Goal: Check status: Check status

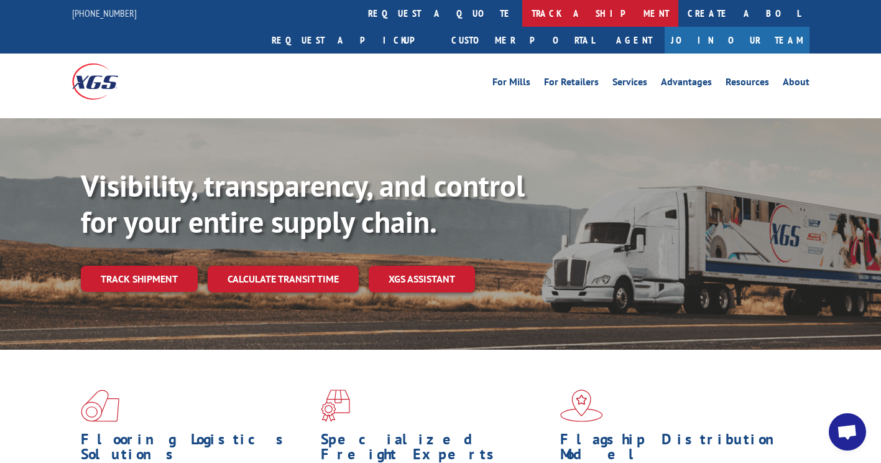
click at [523, 8] on link "track a shipment" at bounding box center [601, 13] width 156 height 27
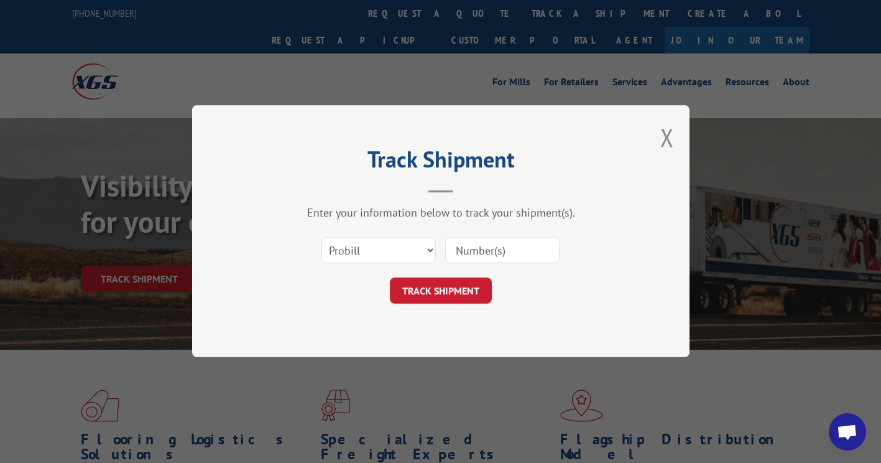
click at [471, 258] on input at bounding box center [502, 251] width 114 height 26
paste input "16998863"
type input "16998863"
click at [439, 297] on button "TRACK SHIPMENT" at bounding box center [441, 291] width 102 height 26
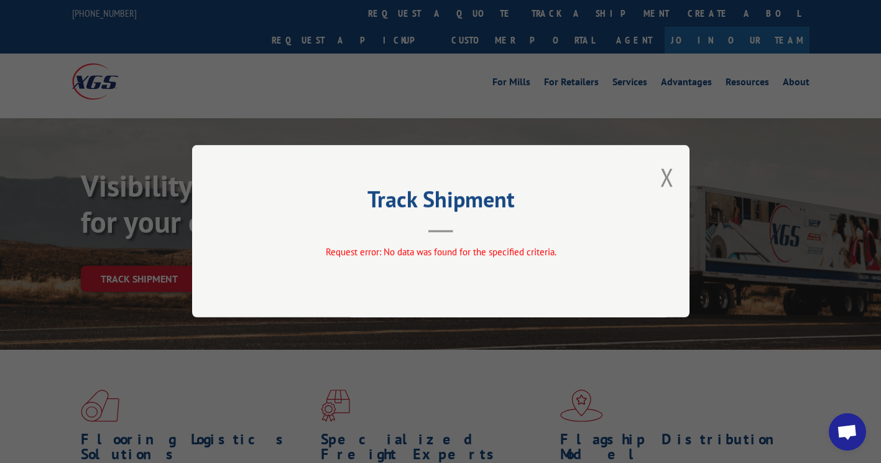
click at [658, 172] on div "Track Shipment Request error: No data was found for the specified criteria." at bounding box center [441, 231] width 498 height 172
click at [668, 175] on button "Close modal" at bounding box center [668, 176] width 14 height 33
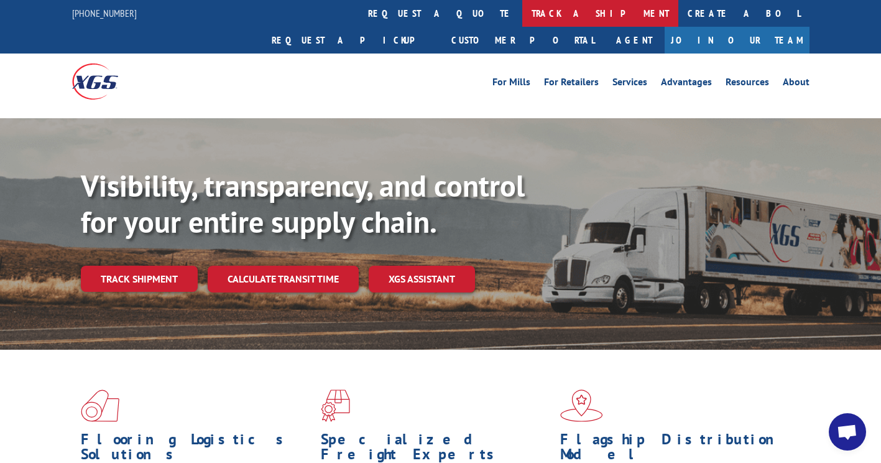
click at [523, 17] on link "track a shipment" at bounding box center [601, 13] width 156 height 27
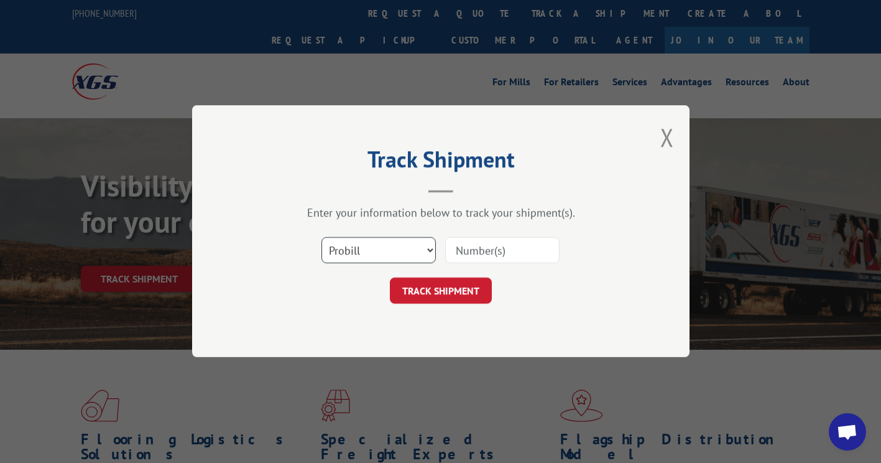
click at [424, 246] on select "Select category... Probill BOL PO" at bounding box center [379, 251] width 114 height 26
select select "po"
click at [322, 238] on select "Select category... Probill BOL PO" at bounding box center [379, 251] width 114 height 26
click at [475, 248] on input at bounding box center [502, 251] width 114 height 26
paste input "04511316"
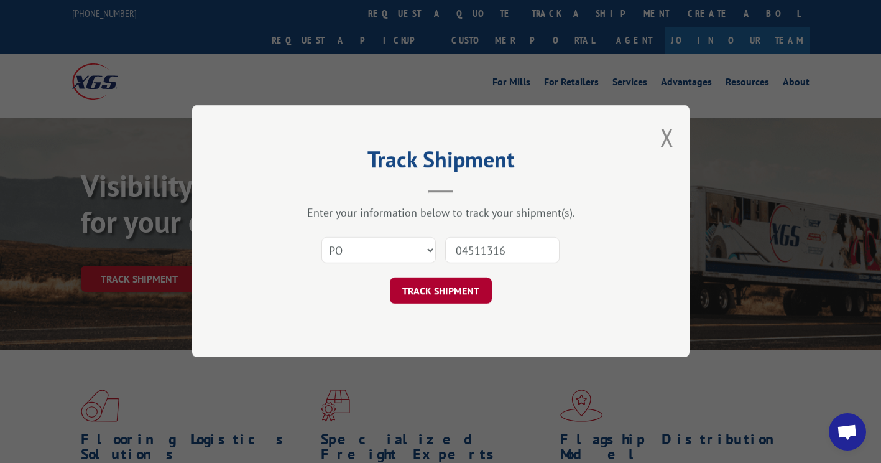
type input "04511316"
click at [448, 286] on button "TRACK SHIPMENT" at bounding box center [441, 291] width 102 height 26
